Goal: Task Accomplishment & Management: Use online tool/utility

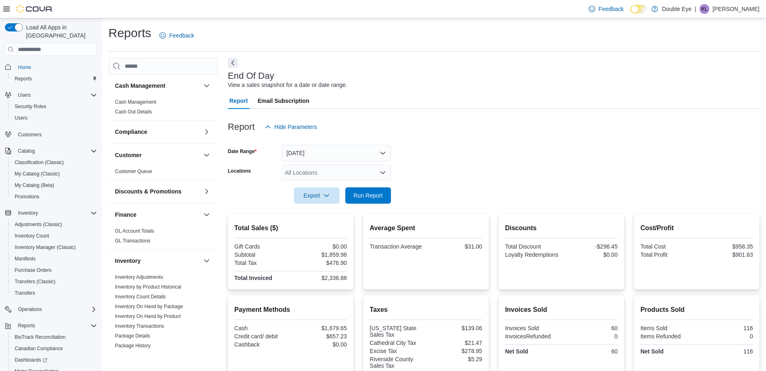
scroll to position [99, 0]
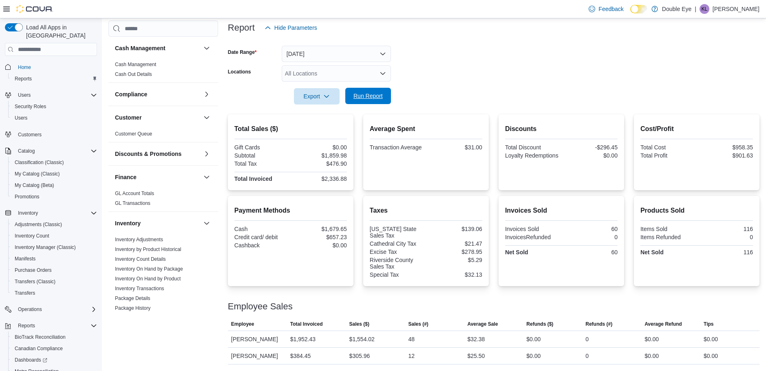
click at [371, 99] on span "Run Report" at bounding box center [368, 96] width 29 height 8
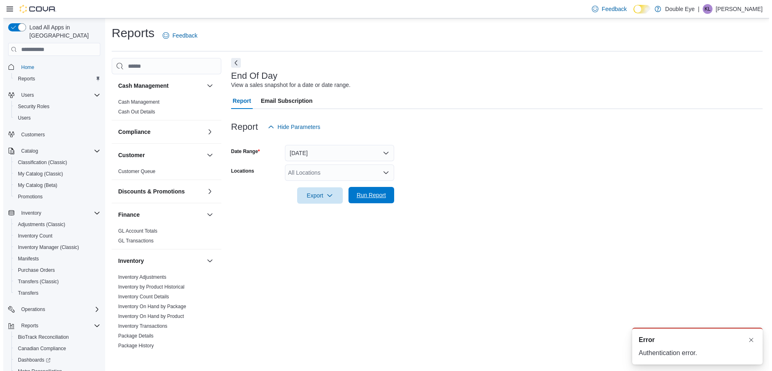
scroll to position [0, 0]
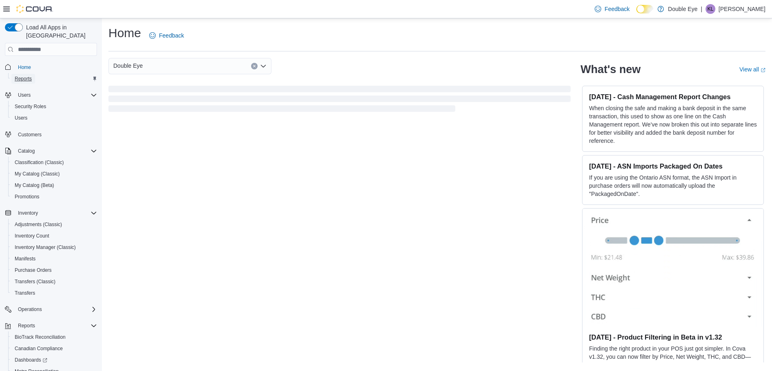
click at [27, 75] on span "Reports" at bounding box center [23, 78] width 17 height 7
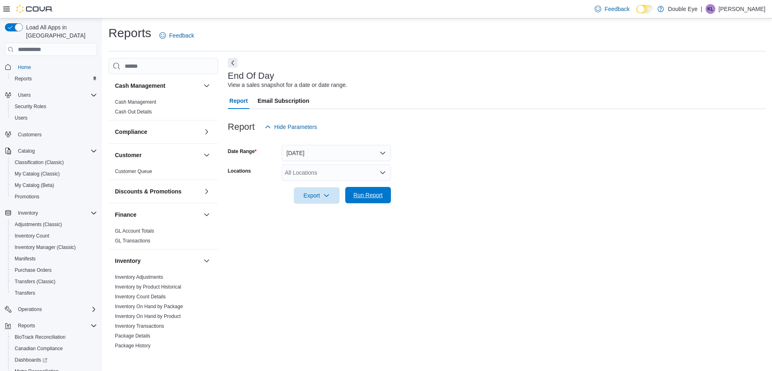
click at [368, 199] on span "Run Report" at bounding box center [368, 195] width 36 height 16
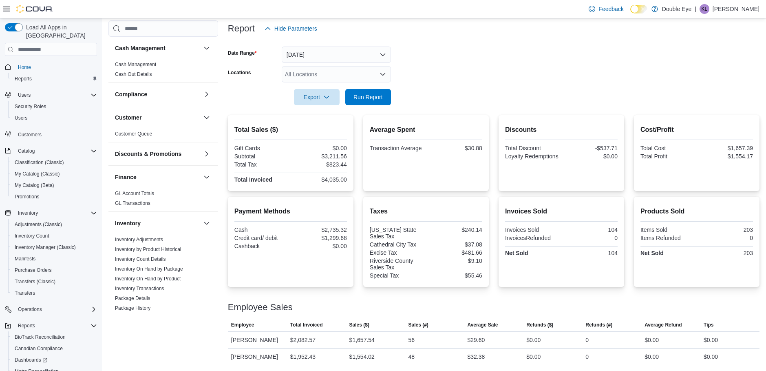
scroll to position [99, 0]
